Goal: Navigation & Orientation: Find specific page/section

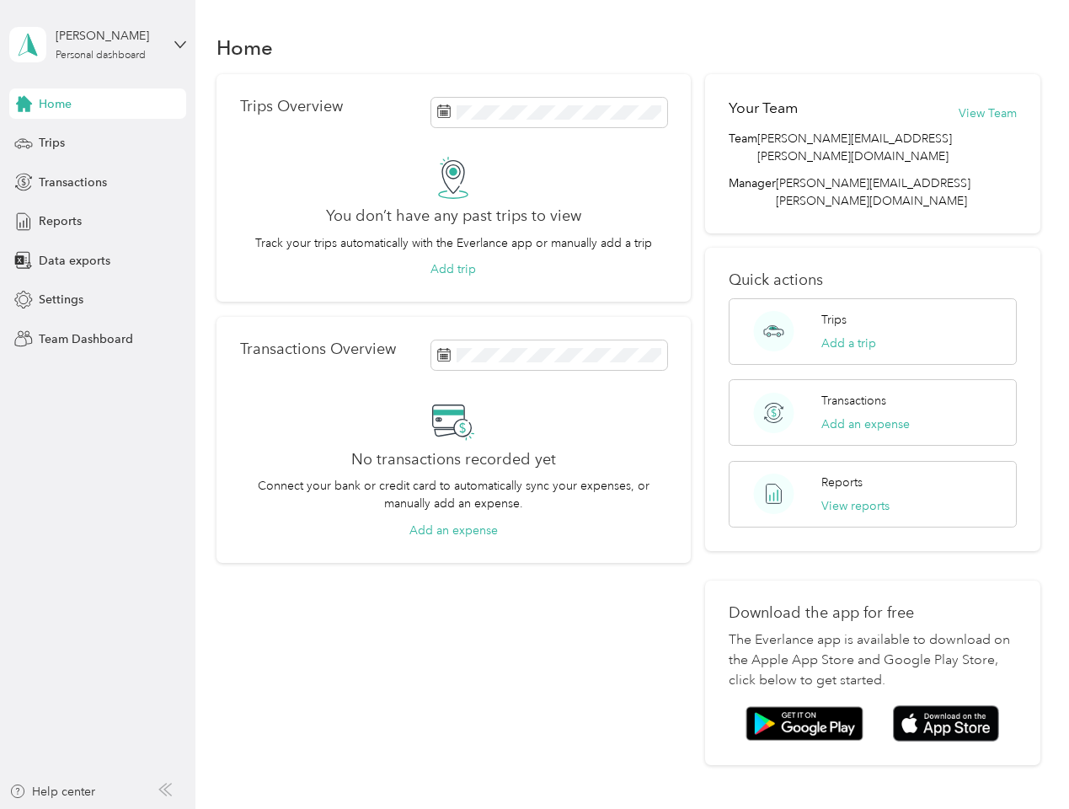
click at [534, 405] on div "No transactions recorded yet Connect your bank or credit card to automatically …" at bounding box center [453, 469] width 427 height 140
click at [98, 45] on div "[PERSON_NAME]" at bounding box center [108, 36] width 105 height 18
click at [98, 104] on div "You’re signed in as [PERSON_NAME][EMAIL_ADDRESS][PERSON_NAME][DOMAIN_NAME] Team…" at bounding box center [281, 148] width 545 height 172
click at [24, 104] on div "You’re signed in as [PERSON_NAME][EMAIL_ADDRESS][PERSON_NAME][DOMAIN_NAME] Team…" at bounding box center [281, 148] width 545 height 172
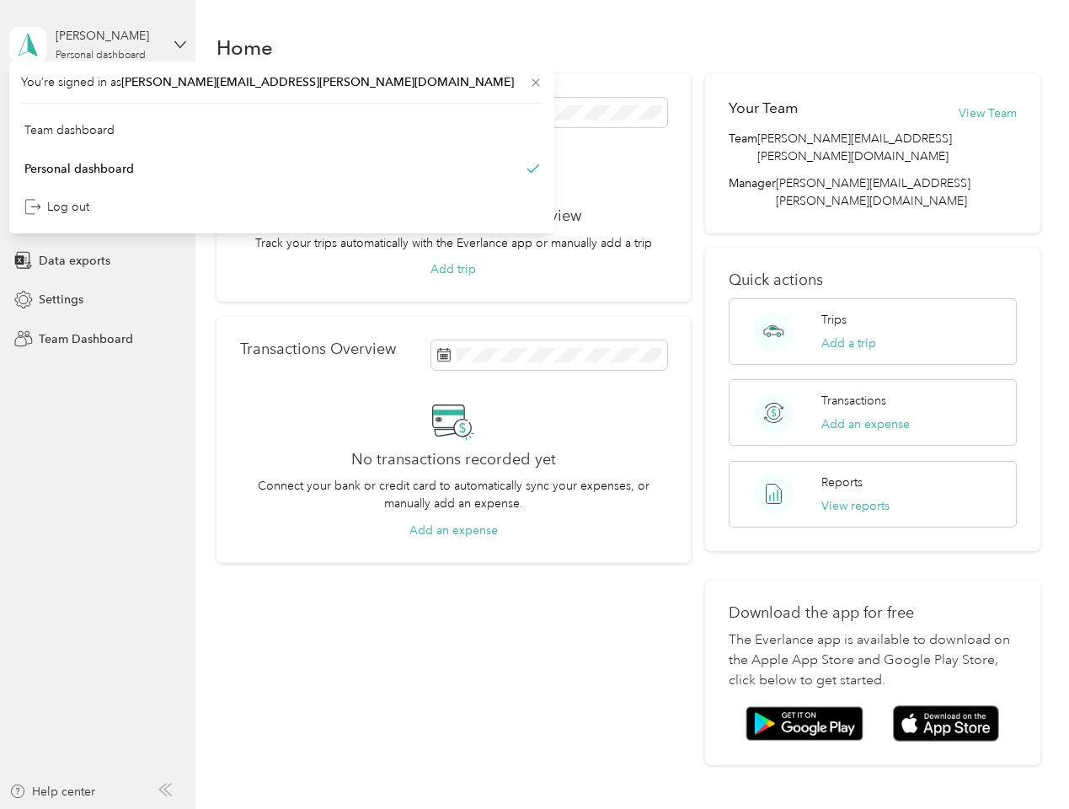
click at [98, 143] on div "Trips" at bounding box center [97, 143] width 177 height 30
